Goal: Transaction & Acquisition: Purchase product/service

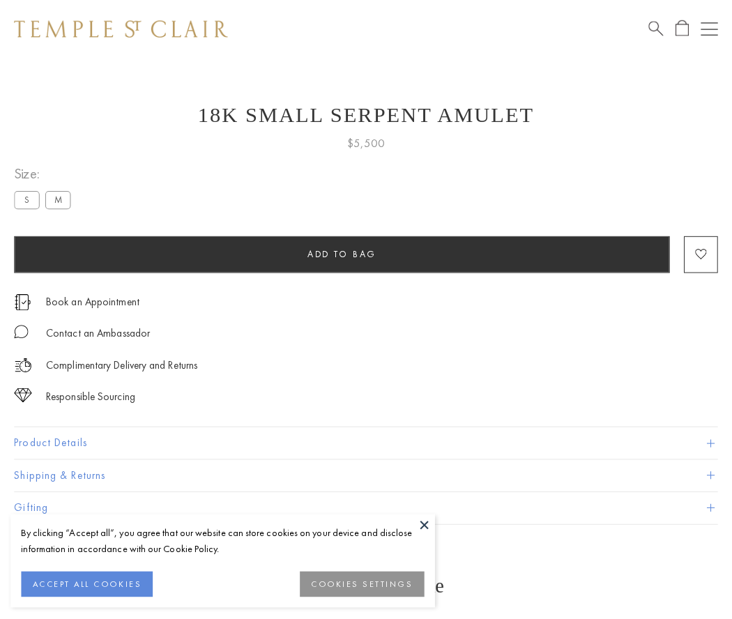
scroll to position [1, 0]
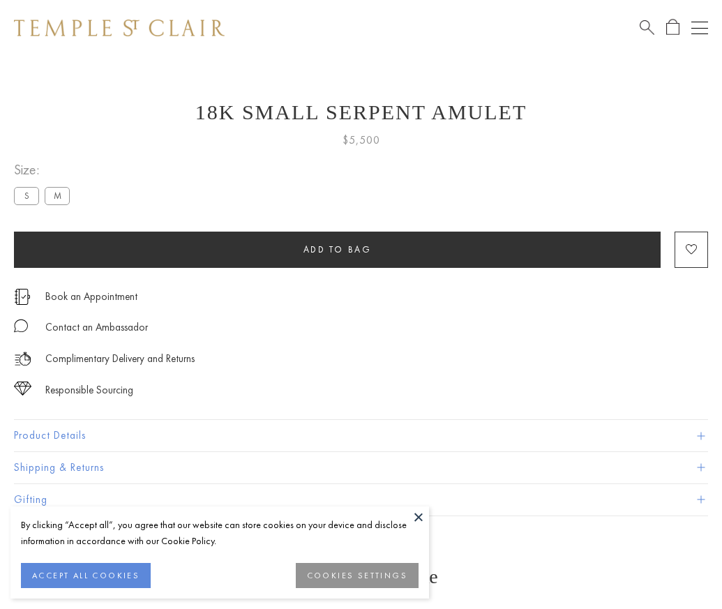
click at [337, 249] on span "Add to bag" at bounding box center [337, 249] width 68 height 12
